Goal: Transaction & Acquisition: Download file/media

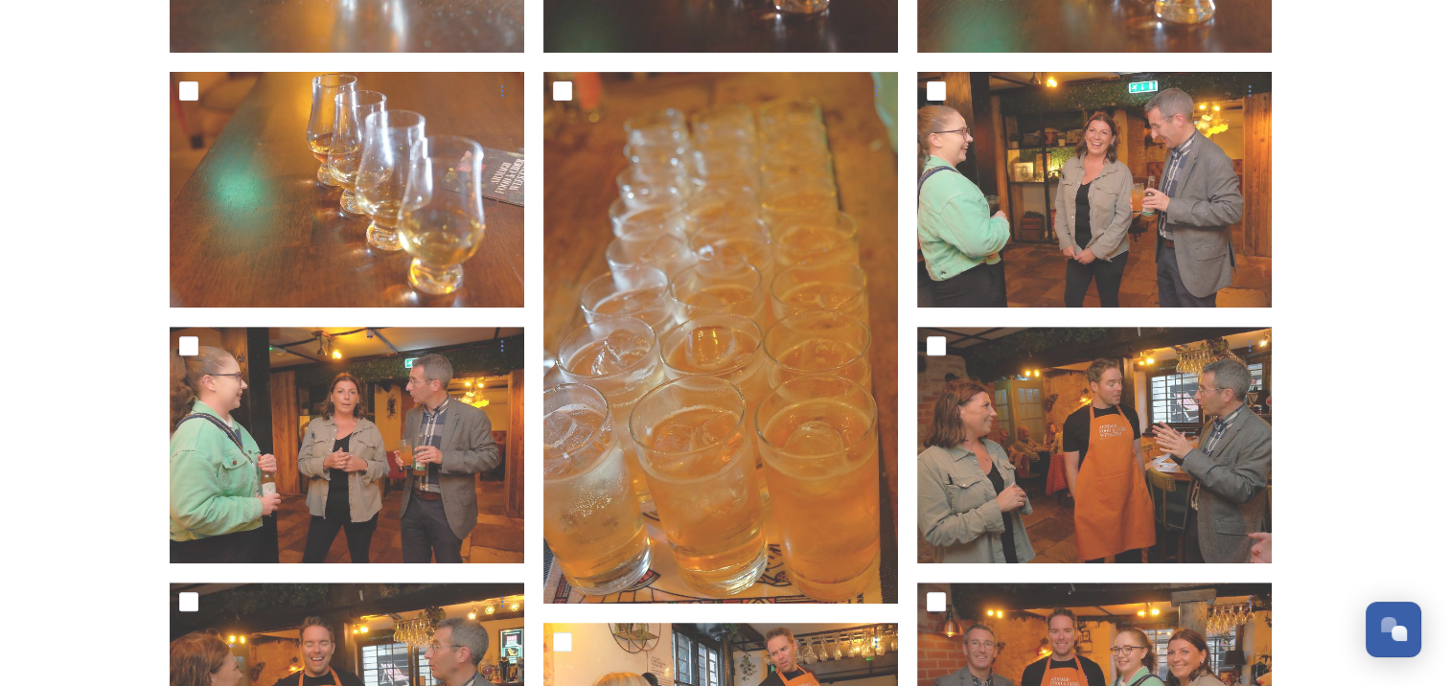
scroll to position [793, 0]
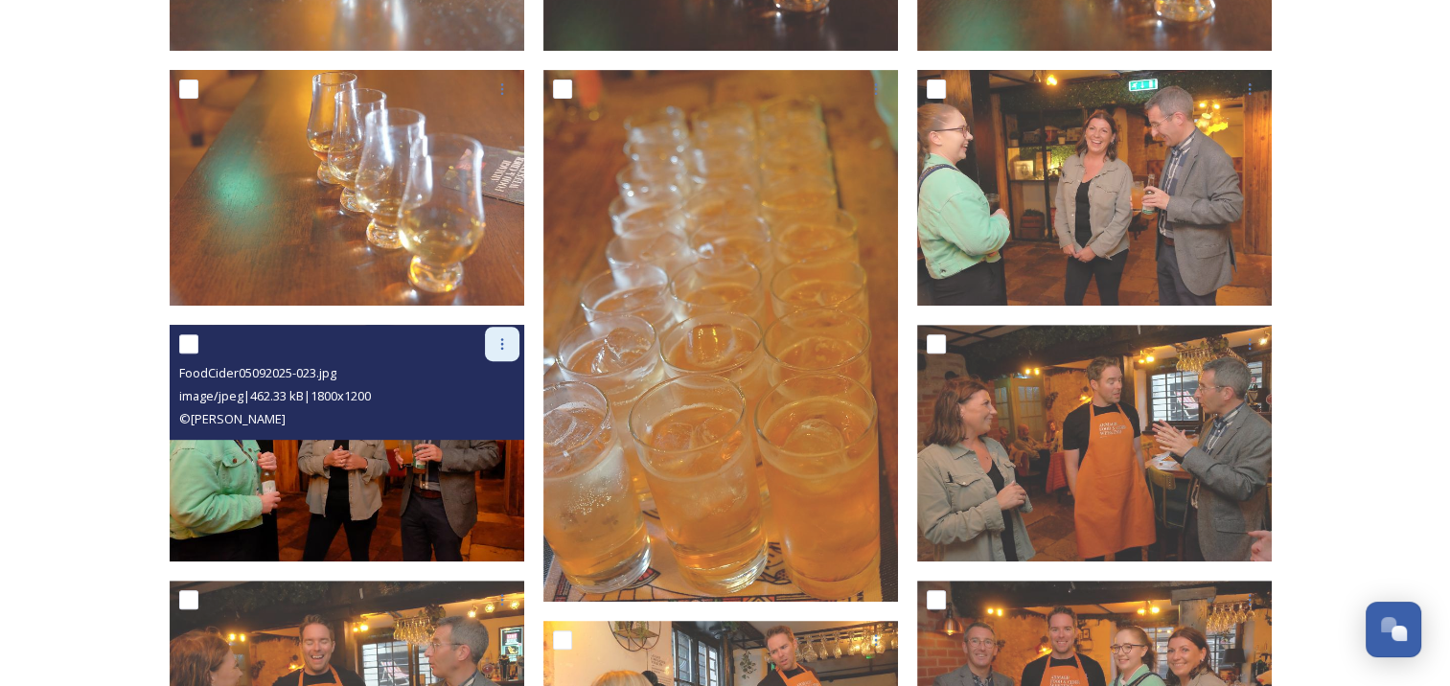
click at [502, 342] on icon at bounding box center [501, 343] width 15 height 15
click at [474, 426] on span "Download" at bounding box center [479, 423] width 58 height 18
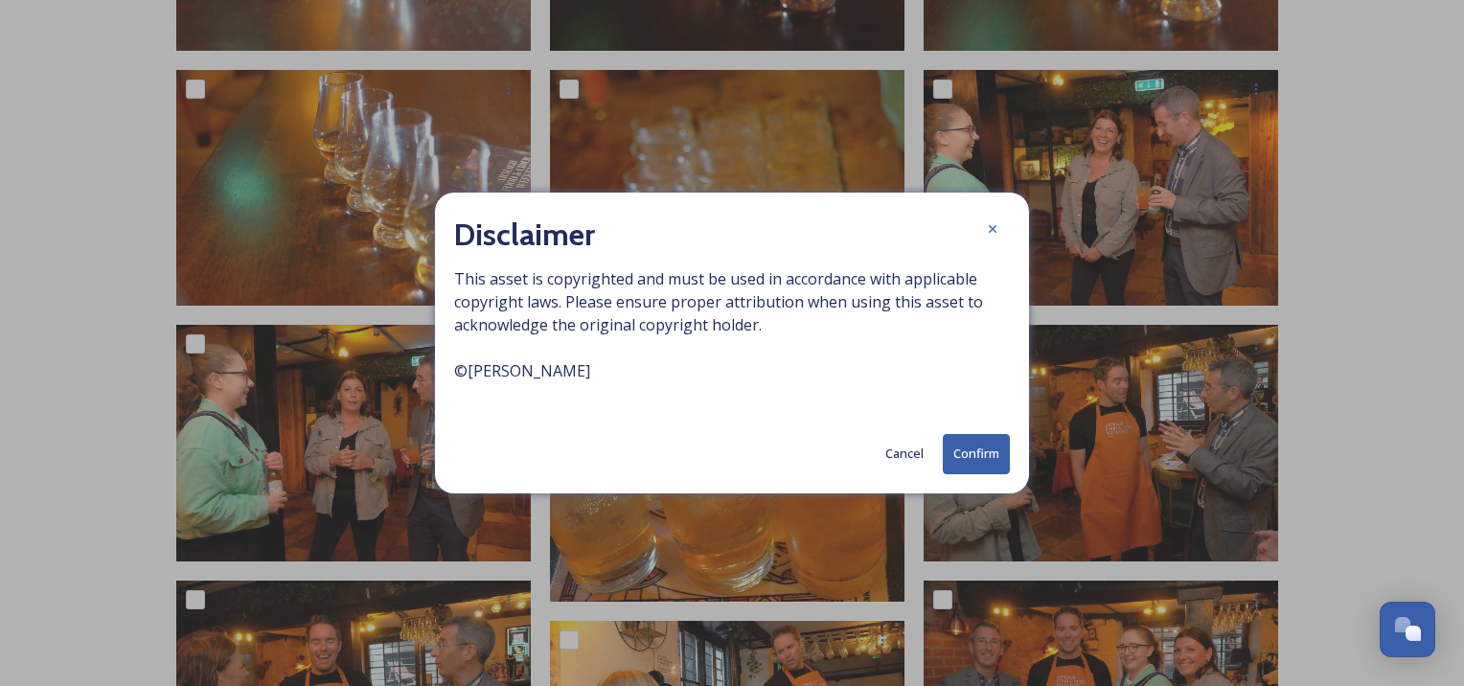
click at [981, 449] on button "Confirm" at bounding box center [976, 453] width 67 height 39
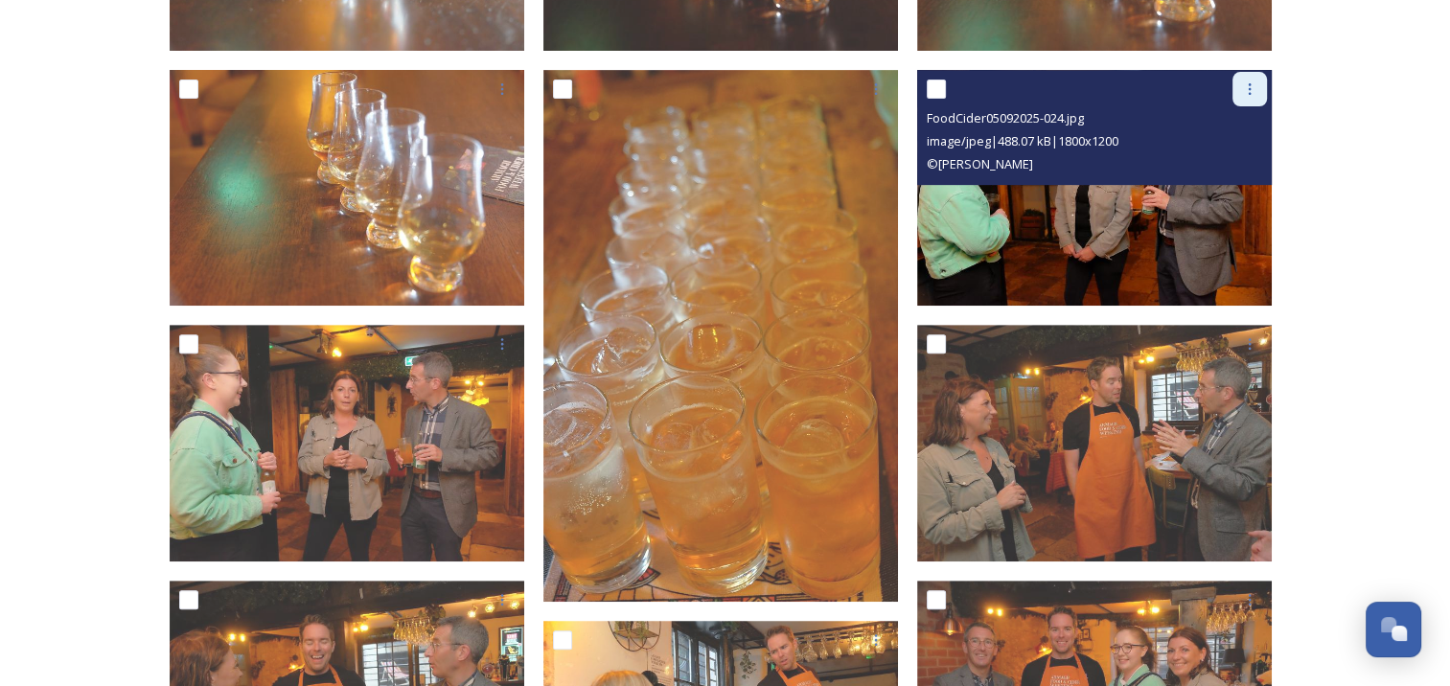
click at [1249, 90] on icon at bounding box center [1249, 88] width 15 height 15
click at [1241, 160] on span "Download" at bounding box center [1227, 168] width 58 height 18
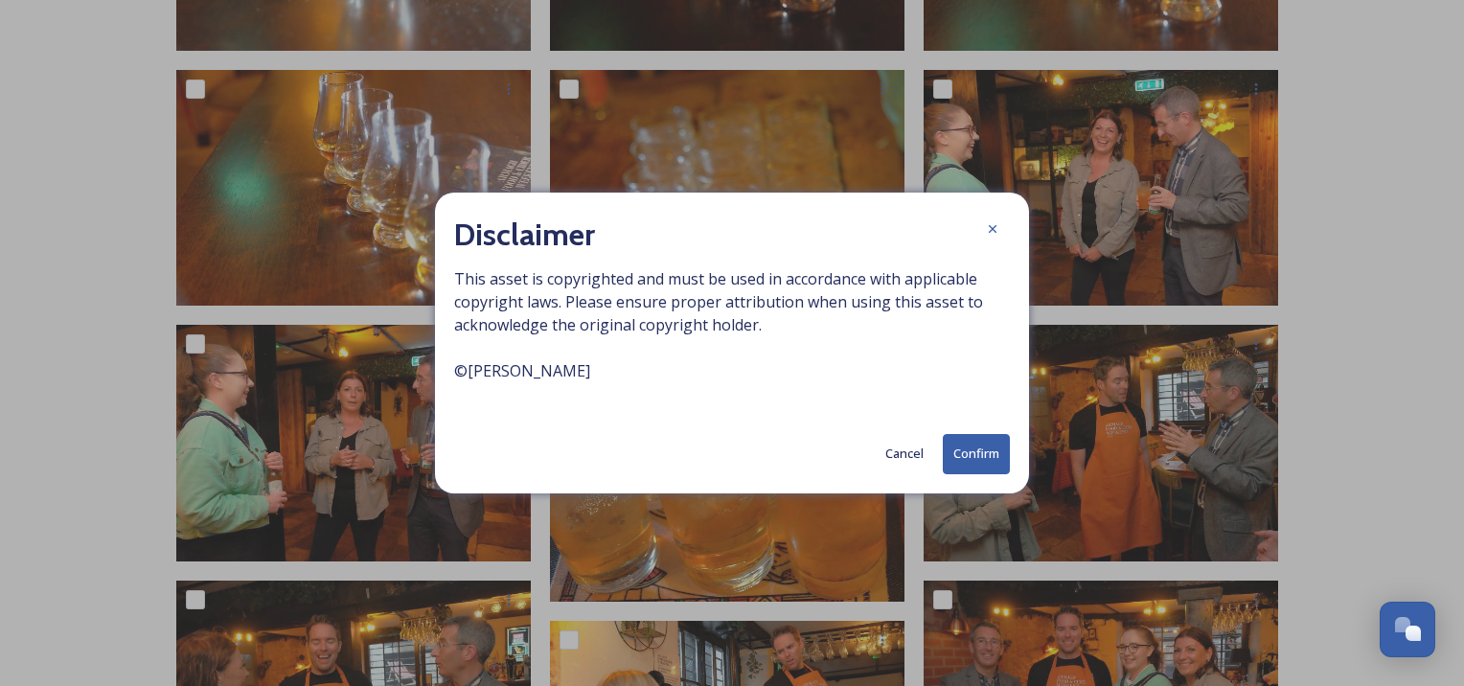
click at [983, 462] on button "Confirm" at bounding box center [976, 453] width 67 height 39
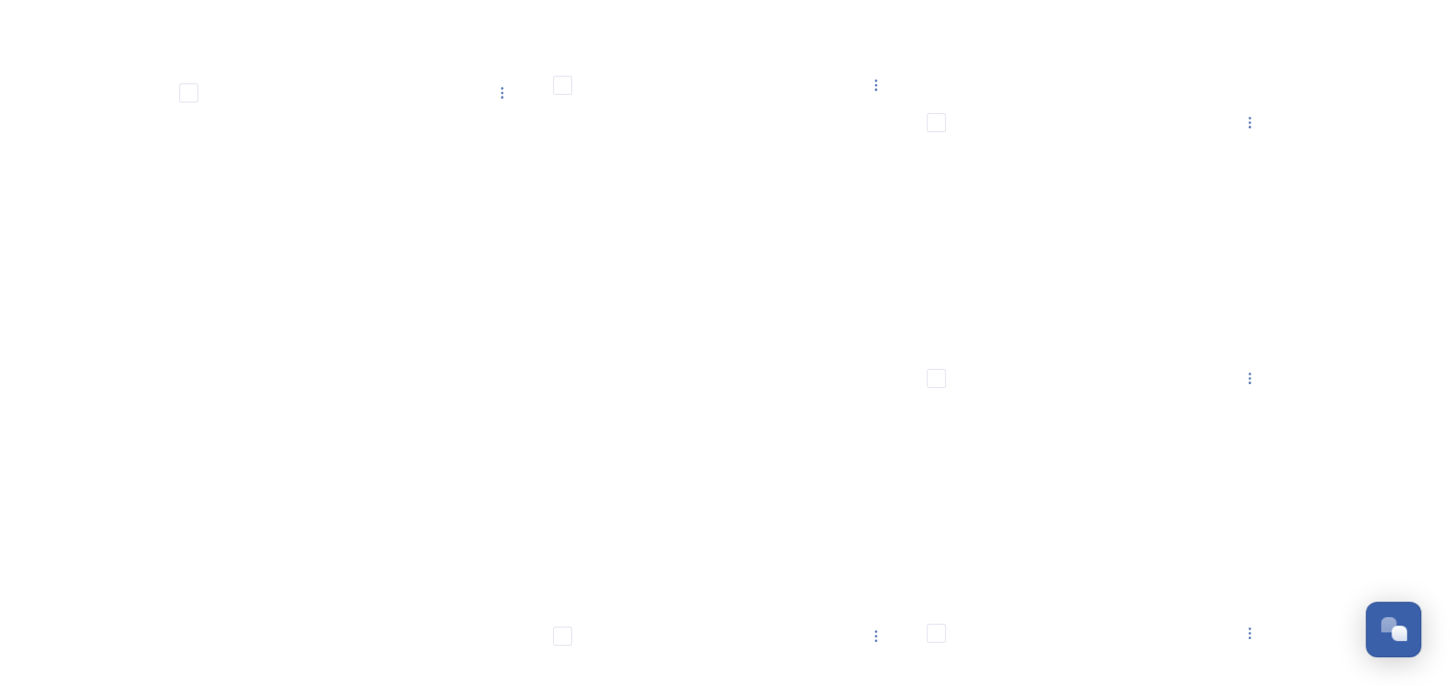
scroll to position [6924, 0]
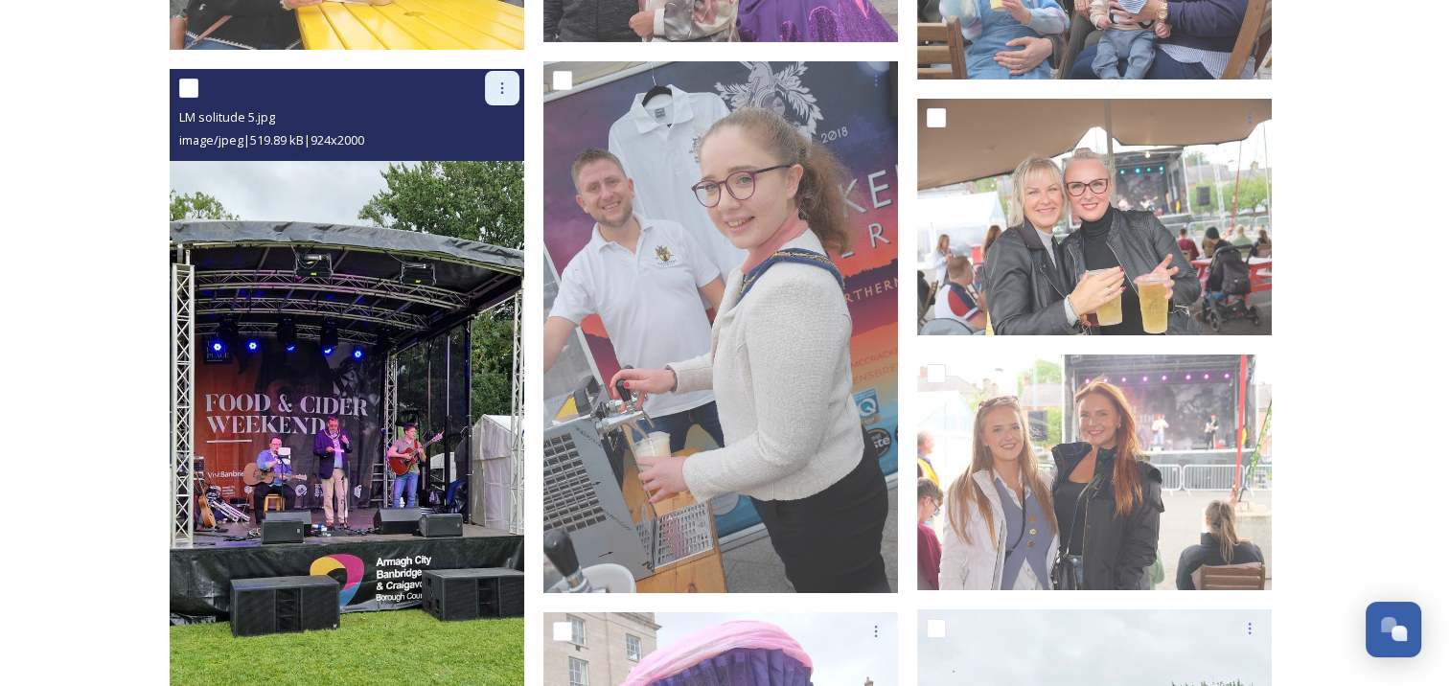
click at [501, 84] on icon at bounding box center [501, 87] width 3 height 11
click at [479, 176] on div "Download" at bounding box center [480, 167] width 78 height 37
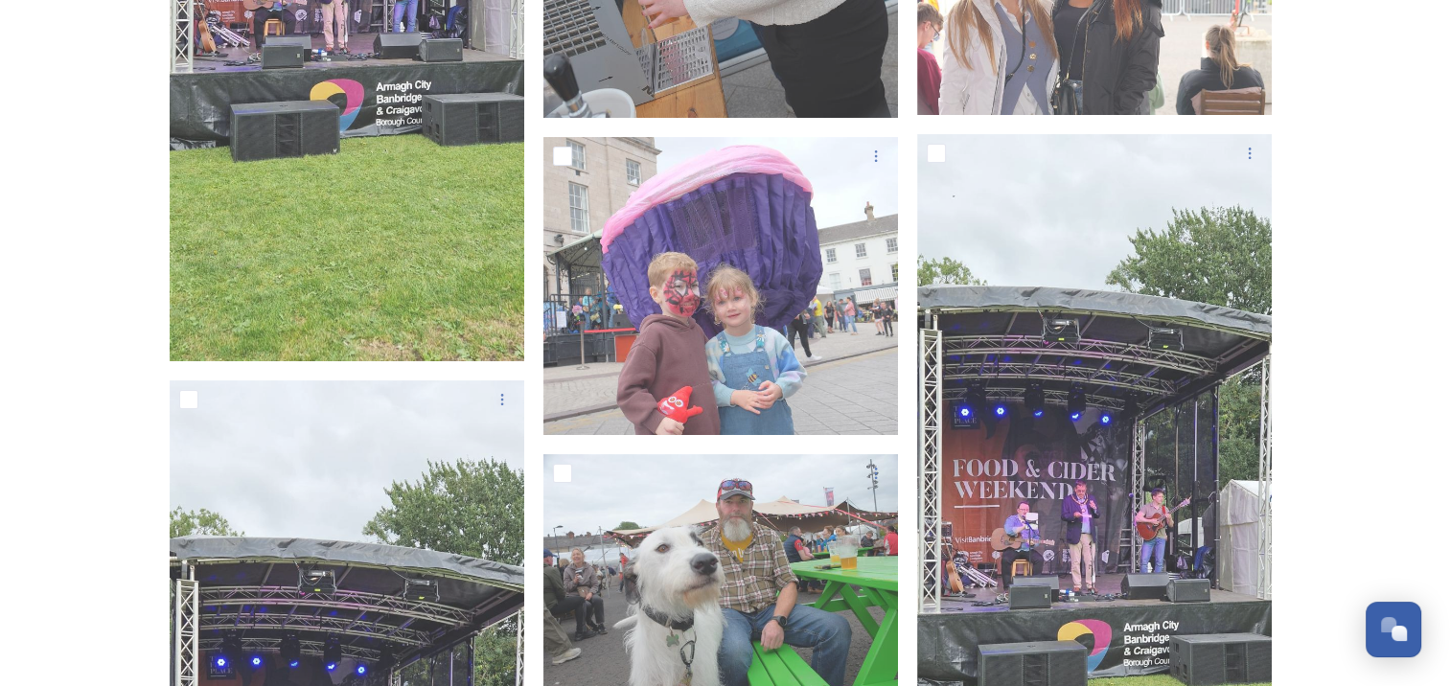
scroll to position [7487, 0]
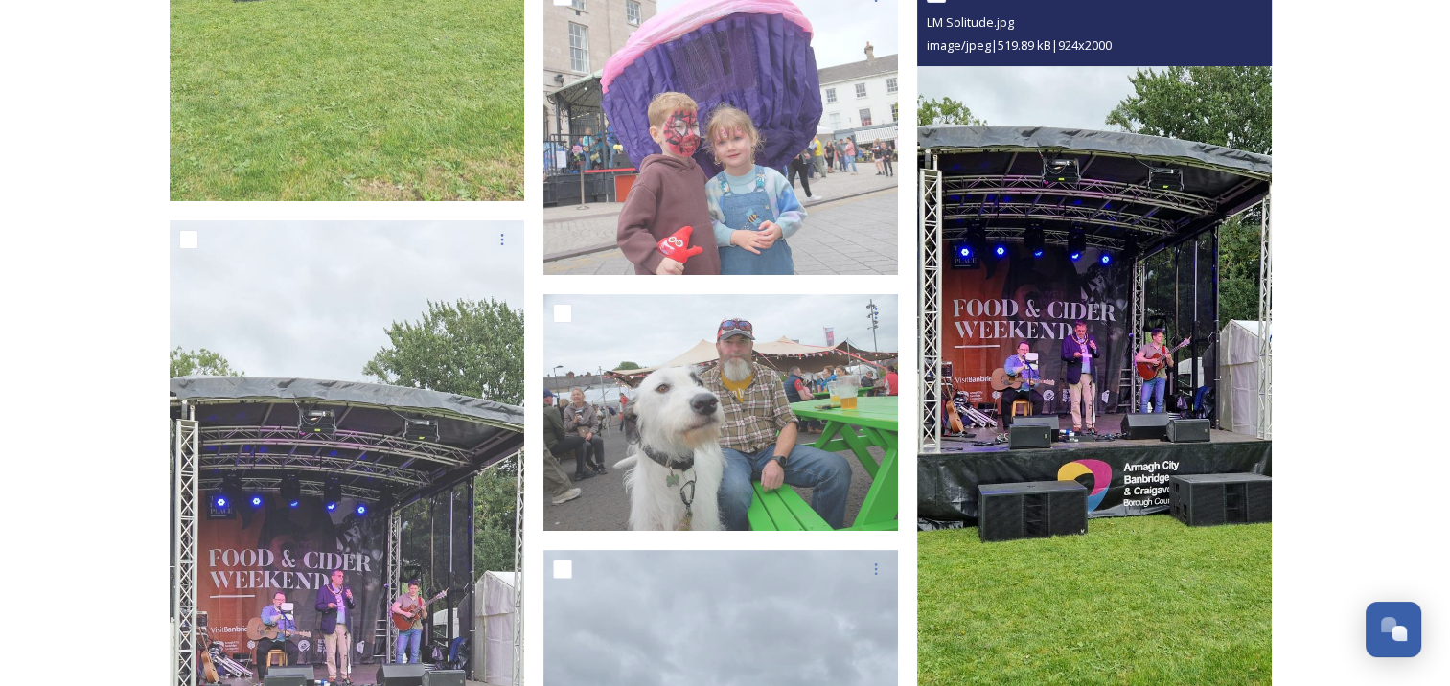
scroll to position [7459, 0]
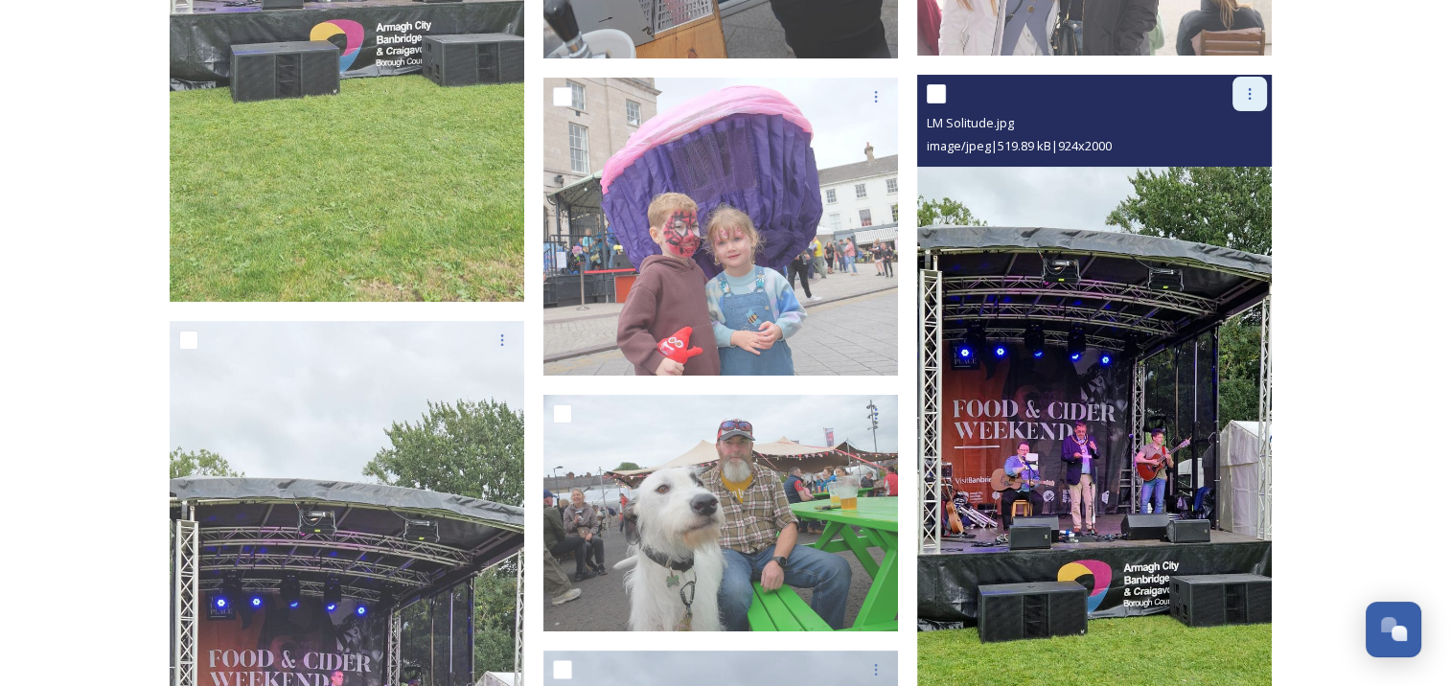
click at [1251, 96] on icon at bounding box center [1249, 93] width 15 height 15
click at [1219, 172] on span "Download" at bounding box center [1227, 173] width 58 height 18
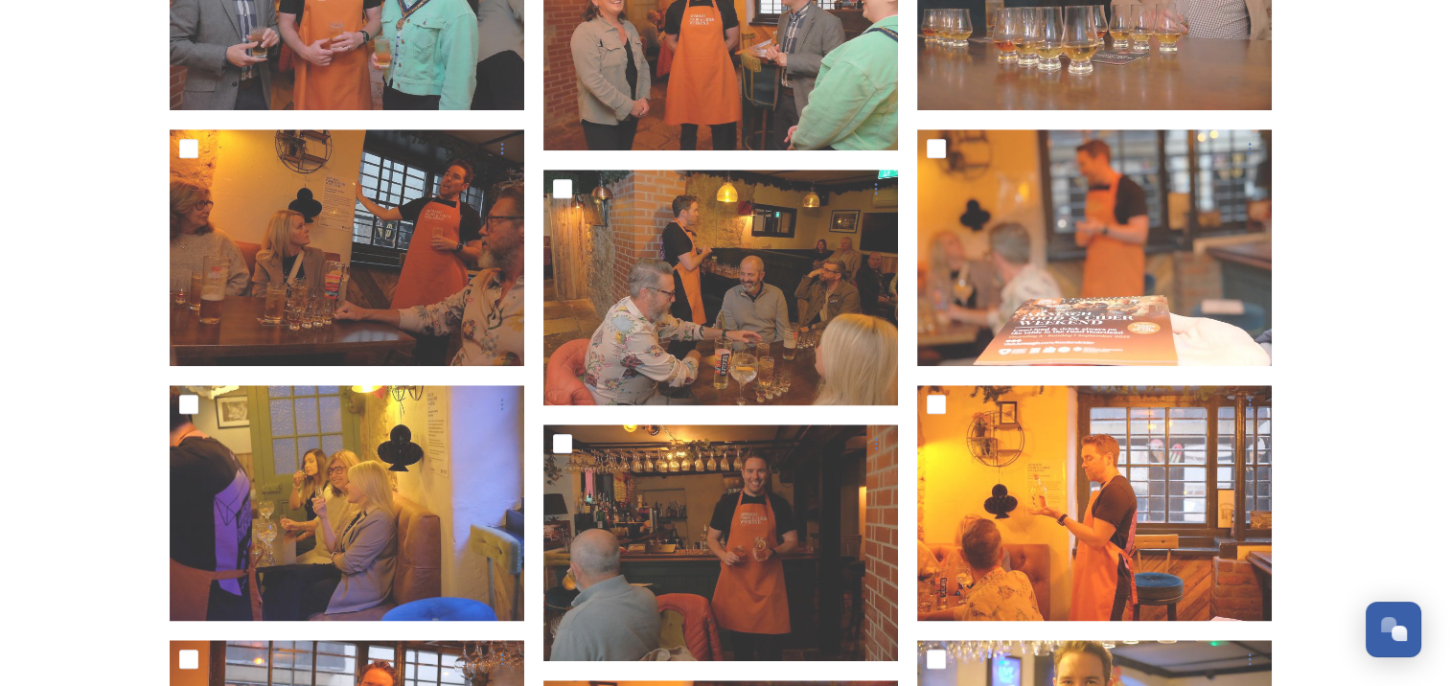
scroll to position [1756, 0]
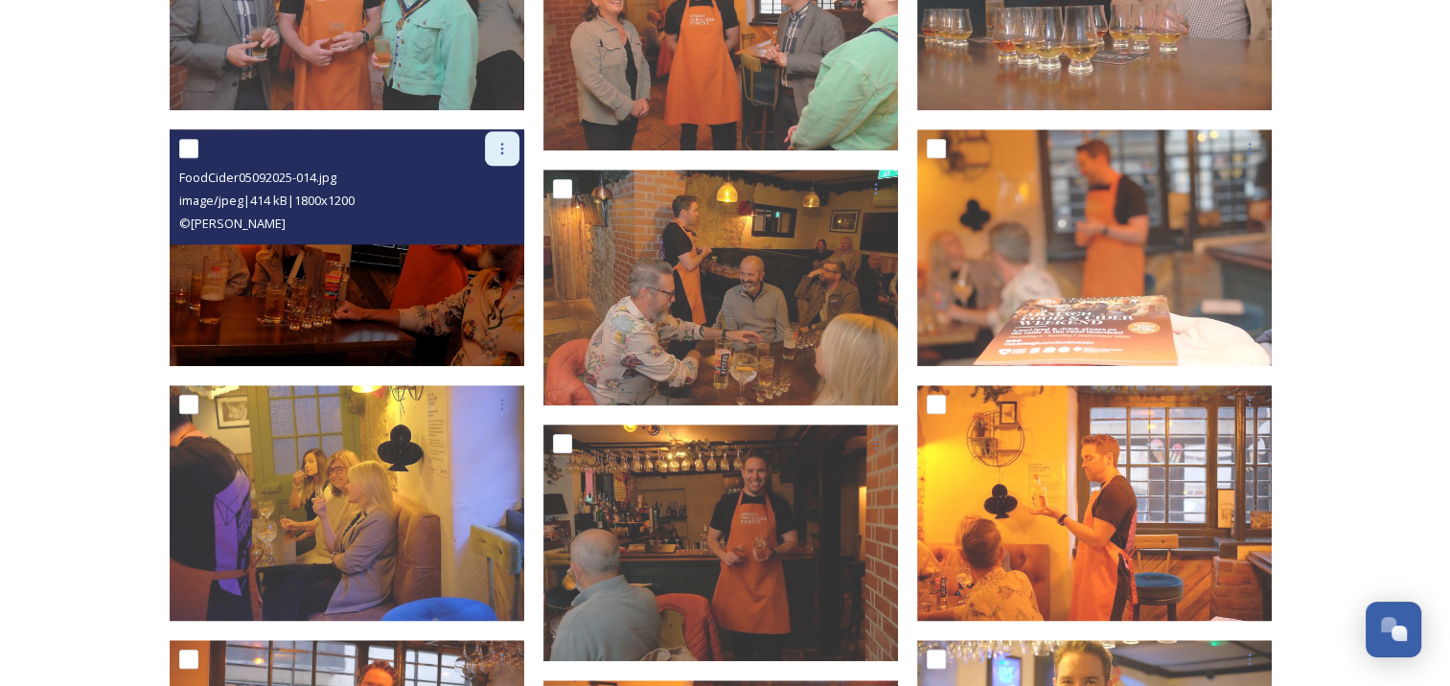
click at [502, 149] on icon at bounding box center [501, 148] width 15 height 15
click at [502, 223] on span "Download" at bounding box center [479, 227] width 58 height 18
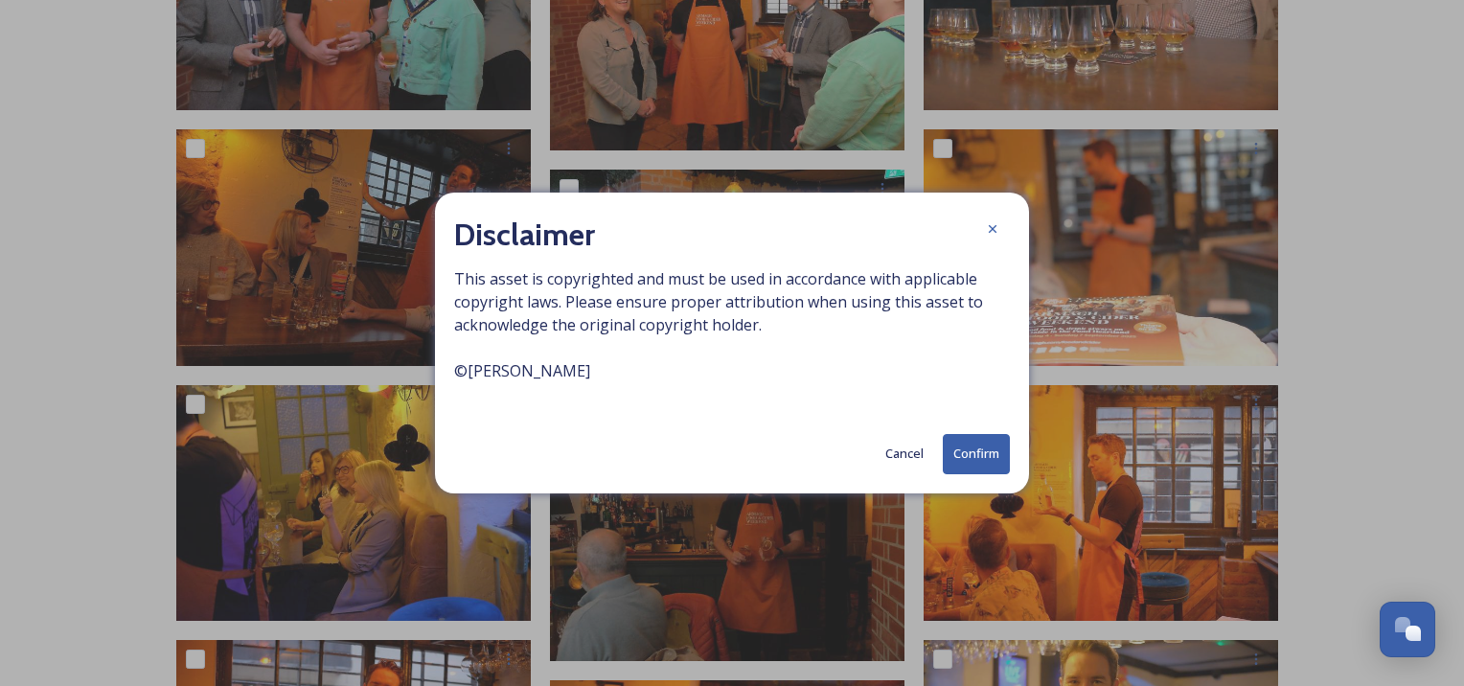
click at [962, 460] on button "Confirm" at bounding box center [976, 453] width 67 height 39
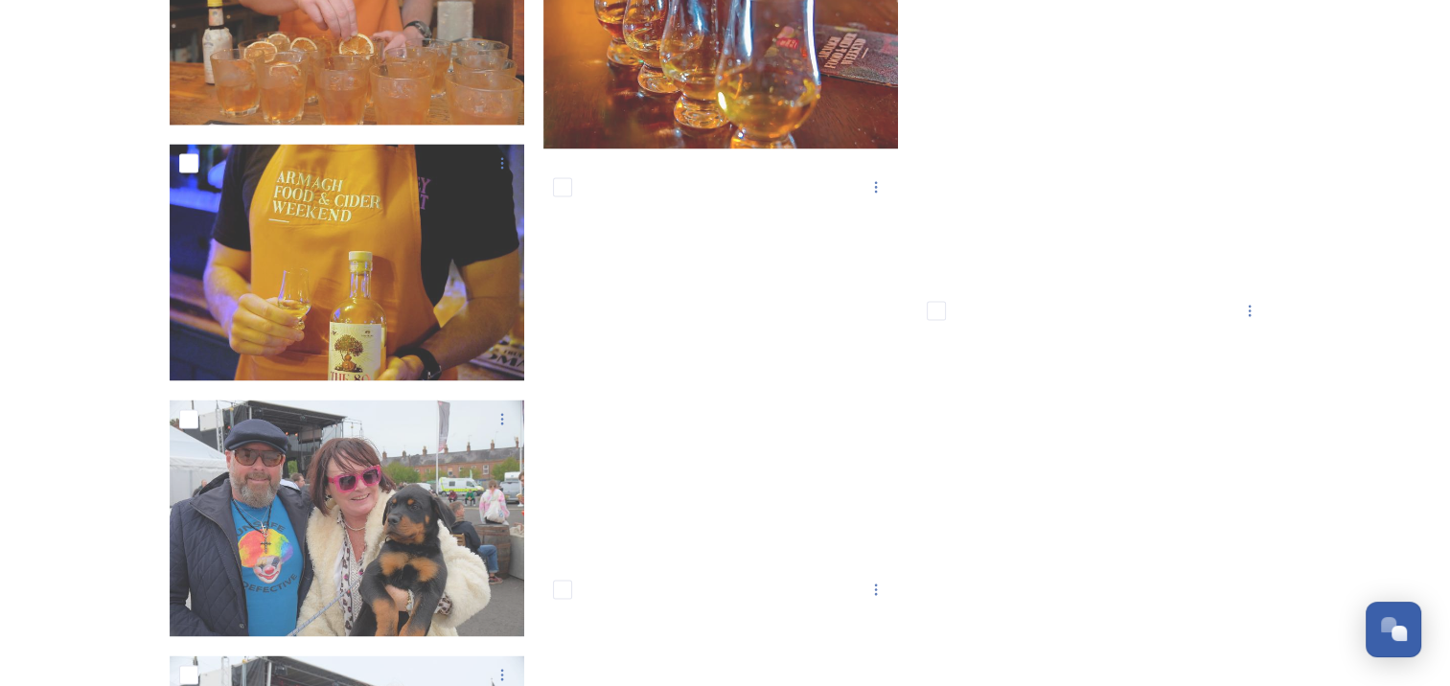
scroll to position [3203, 0]
